Goal: Information Seeking & Learning: Learn about a topic

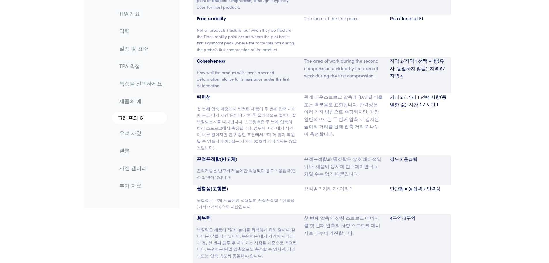
scroll to position [3782, 0]
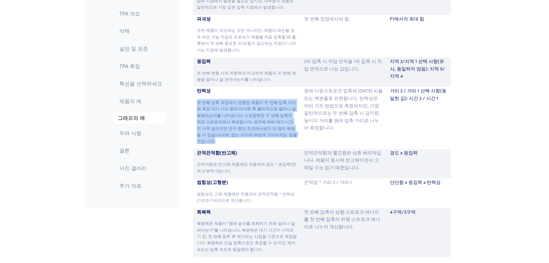
drag, startPoint x: 197, startPoint y: 86, endPoint x: 273, endPoint y: 120, distance: 83.5
click at [273, 120] on p "첫 번째 압축 과정에서 변형된 제품이 두 번째 압축 사이에 목표 대기 시간 동안 대기한 후 물리적으로 얼마나 잘 복원되는지를 나타냅니다. 스프…" at bounding box center [247, 121] width 101 height 45
click at [275, 99] on font "첫 번째 압축 과정에서 변형된 제품이 두 번째 압축 사이에 목표 대기 시간 동안 대기한 후 물리적으로 얼마나 잘 복원되는지를 나타냅니다. 스프…" at bounding box center [247, 121] width 100 height 44
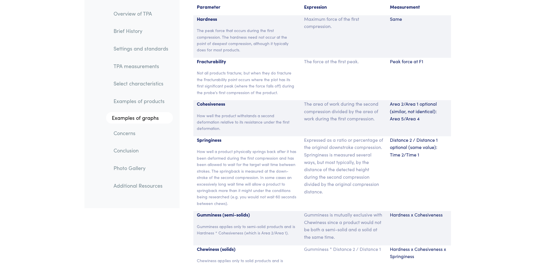
scroll to position [3834, 0]
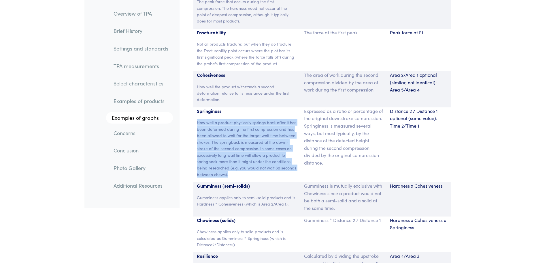
drag, startPoint x: 232, startPoint y: 173, endPoint x: 198, endPoint y: 119, distance: 63.6
click at [198, 119] on p "How well a product physically springs back after it has been deformed during th…" at bounding box center [247, 148] width 101 height 58
copy p "How well a product physically springs back after it has been deformed during th…"
click at [246, 114] on p "Springiness" at bounding box center [247, 110] width 101 height 7
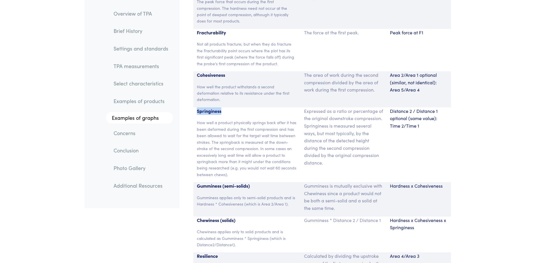
drag, startPoint x: 231, startPoint y: 113, endPoint x: 195, endPoint y: 113, distance: 36.6
click at [195, 113] on div "Springiness How well a product physically springs back after it has been deform…" at bounding box center [247, 144] width 108 height 75
copy p "Springiness"
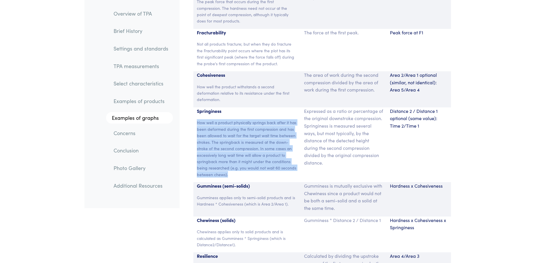
drag, startPoint x: 236, startPoint y: 173, endPoint x: 195, endPoint y: 122, distance: 65.6
click at [195, 122] on div "Springiness How well a product physically springs back after it has been deform…" at bounding box center [247, 144] width 108 height 75
copy p "How well a product physically springs back after it has been deformed during th…"
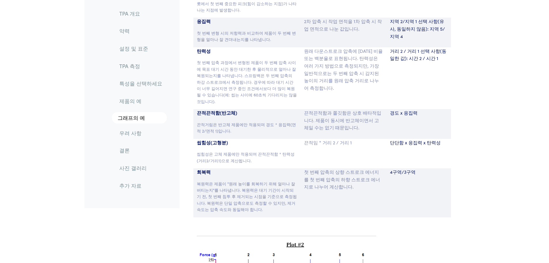
scroll to position [3661, 0]
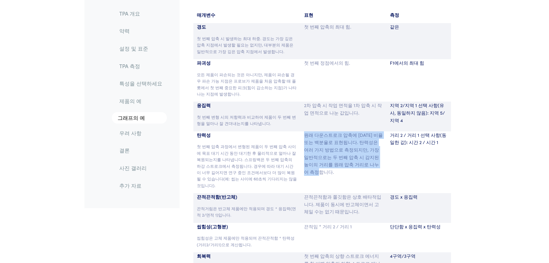
drag, startPoint x: 371, startPoint y: 128, endPoint x: 304, endPoint y: 99, distance: 73.8
click at [304, 131] on div "원래 다운스트로크 압축에 [DATE] 비율 또는 백분율로 표현됩니다. 탄력성은 여러 가지 방법으로 측정되지만, 가장 일반적으로는 두 번째 압축…" at bounding box center [344, 162] width 86 height 62
copy font "원래 다운스트로크 압축에 [DATE] 비율 또는 백분율로 표현됩니다. 탄력성은 여러 가지 방법으로 측정되지만, 가장 일반적으로는 두 번째 압축…"
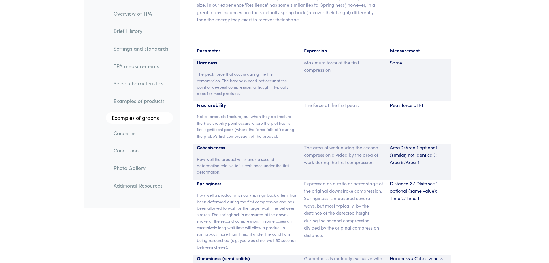
scroll to position [3790, 0]
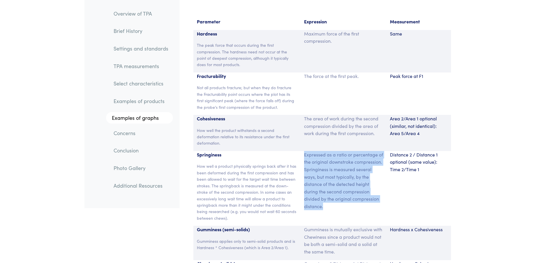
drag, startPoint x: 328, startPoint y: 204, endPoint x: 304, endPoint y: 155, distance: 54.0
click at [304, 155] on p "Expressed as a ratio or percentage of the original downstroke compression. Spri…" at bounding box center [343, 180] width 79 height 59
copy p "Expressed as a ratio or percentage of the original downstroke compression. Spri…"
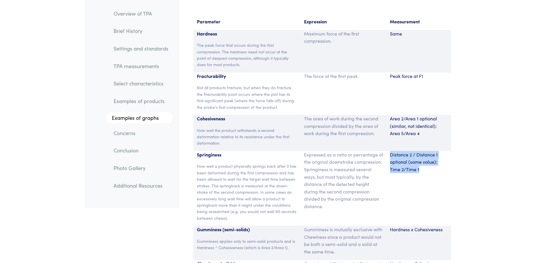
drag, startPoint x: 427, startPoint y: 169, endPoint x: 390, endPoint y: 153, distance: 40.5
click at [390, 153] on p "Distance 2 / Distance 1 optional (same value): Time 2/Time 1" at bounding box center [419, 162] width 58 height 22
click at [430, 171] on p "Distance 2 / Distance 1 optional (same value): Time 2/Time 1" at bounding box center [419, 162] width 58 height 22
drag, startPoint x: 425, startPoint y: 169, endPoint x: 391, endPoint y: 154, distance: 36.5
click at [391, 154] on p "Distance 2 / Distance 1 optional (same value): Time 2/Time 1" at bounding box center [419, 162] width 58 height 22
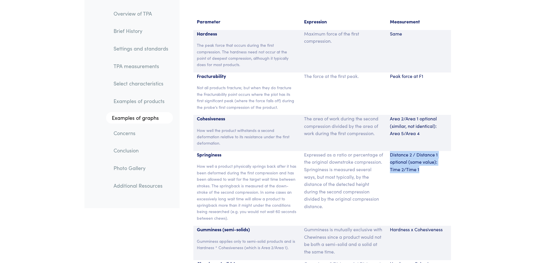
click at [425, 172] on p "Distance 2 / Distance 1 optional (same value): Time 2/Time 1" at bounding box center [419, 162] width 58 height 22
drag, startPoint x: 423, startPoint y: 170, endPoint x: 391, endPoint y: 154, distance: 34.8
click at [391, 154] on p "Distance 2 / Distance 1 optional (same value): Time 2/Time 1" at bounding box center [419, 162] width 58 height 22
copy p "Distance 2 / Distance 1 optional (same value): Time 2/Time 1"
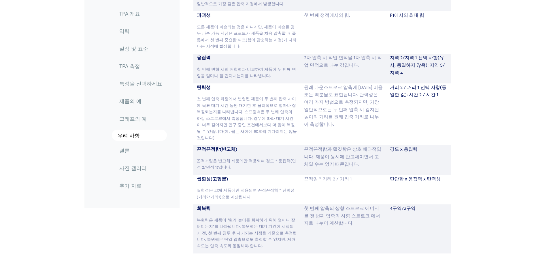
scroll to position [3301, 0]
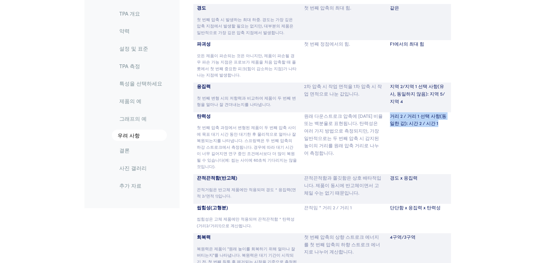
drag, startPoint x: 434, startPoint y: 76, endPoint x: 386, endPoint y: 67, distance: 48.6
click at [387, 112] on div "거리 2 / 거리 1 선택 사항(동일한 값): 시간 2 / 시간 1" at bounding box center [419, 143] width 65 height 62
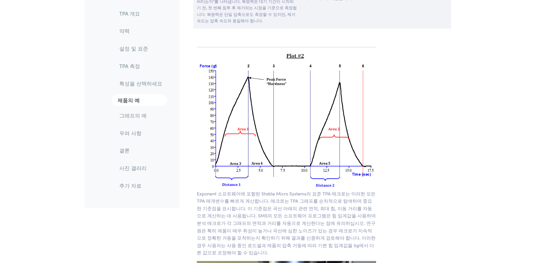
scroll to position [3474, 0]
